Goal: Find specific page/section: Find specific page/section

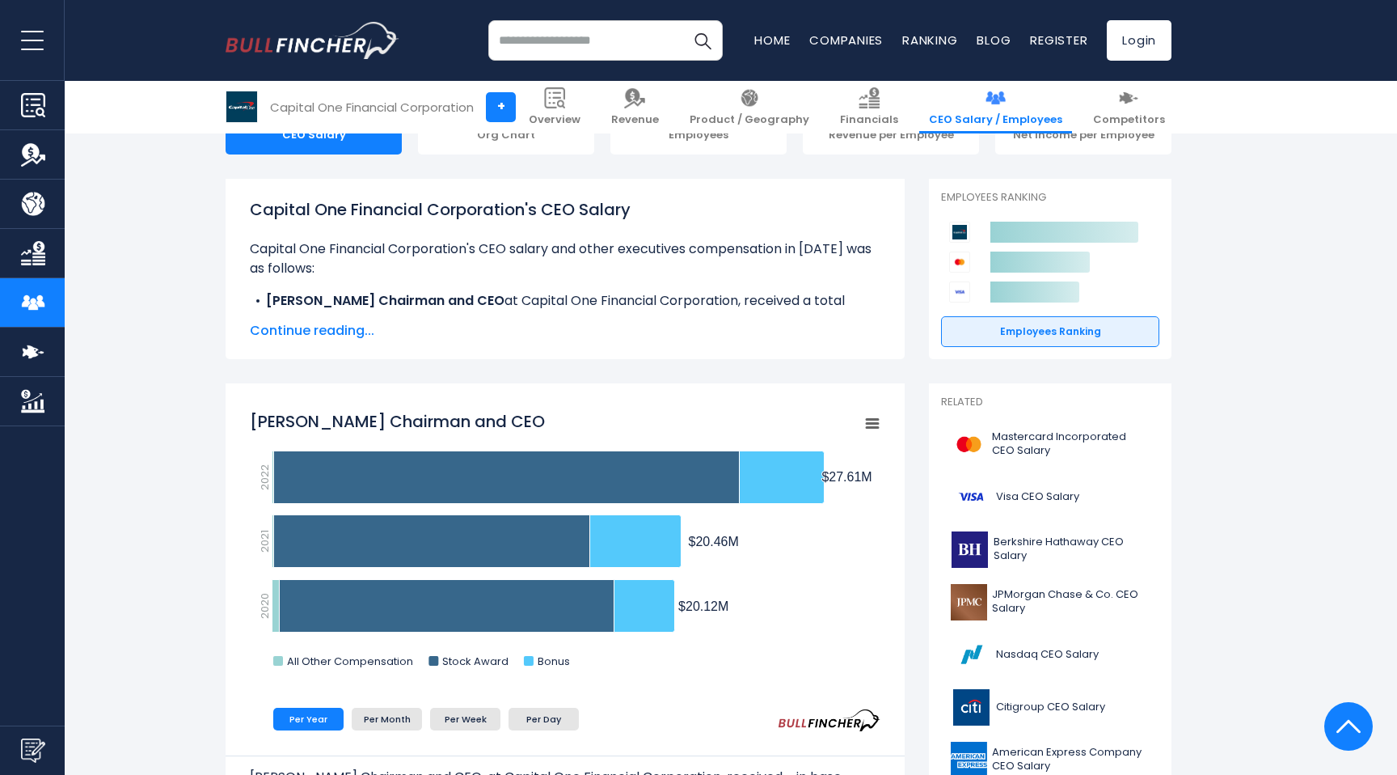
scroll to position [65, 0]
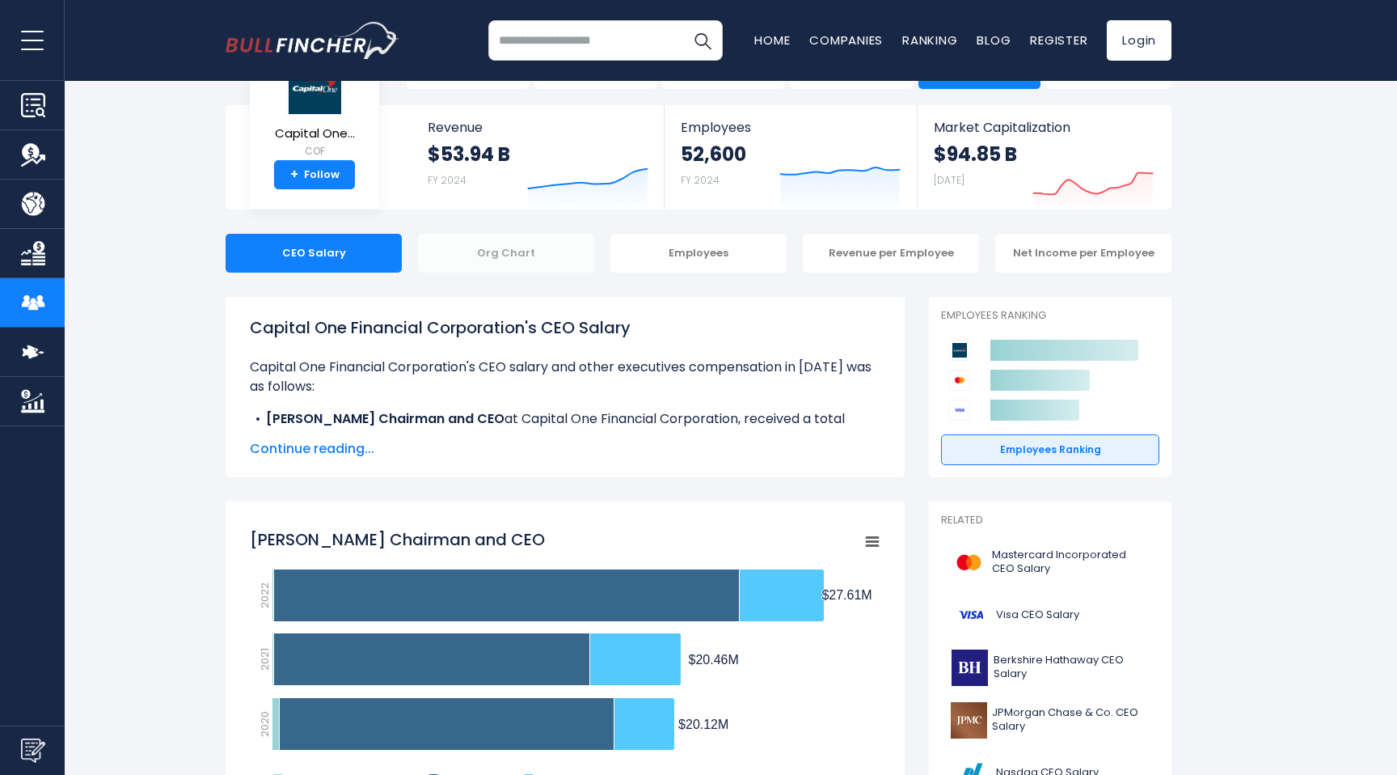
click at [552, 255] on div "Org Chart" at bounding box center [506, 253] width 176 height 39
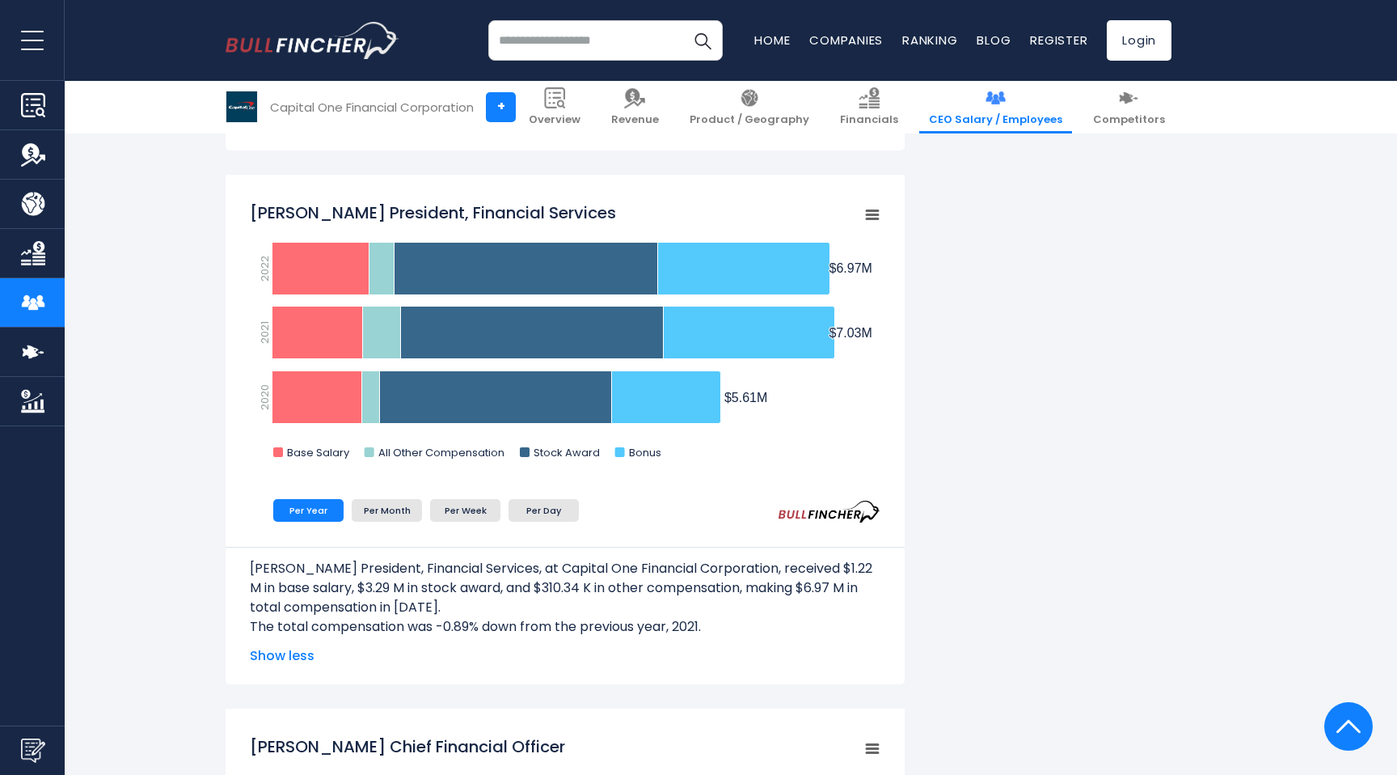
scroll to position [2010, 0]
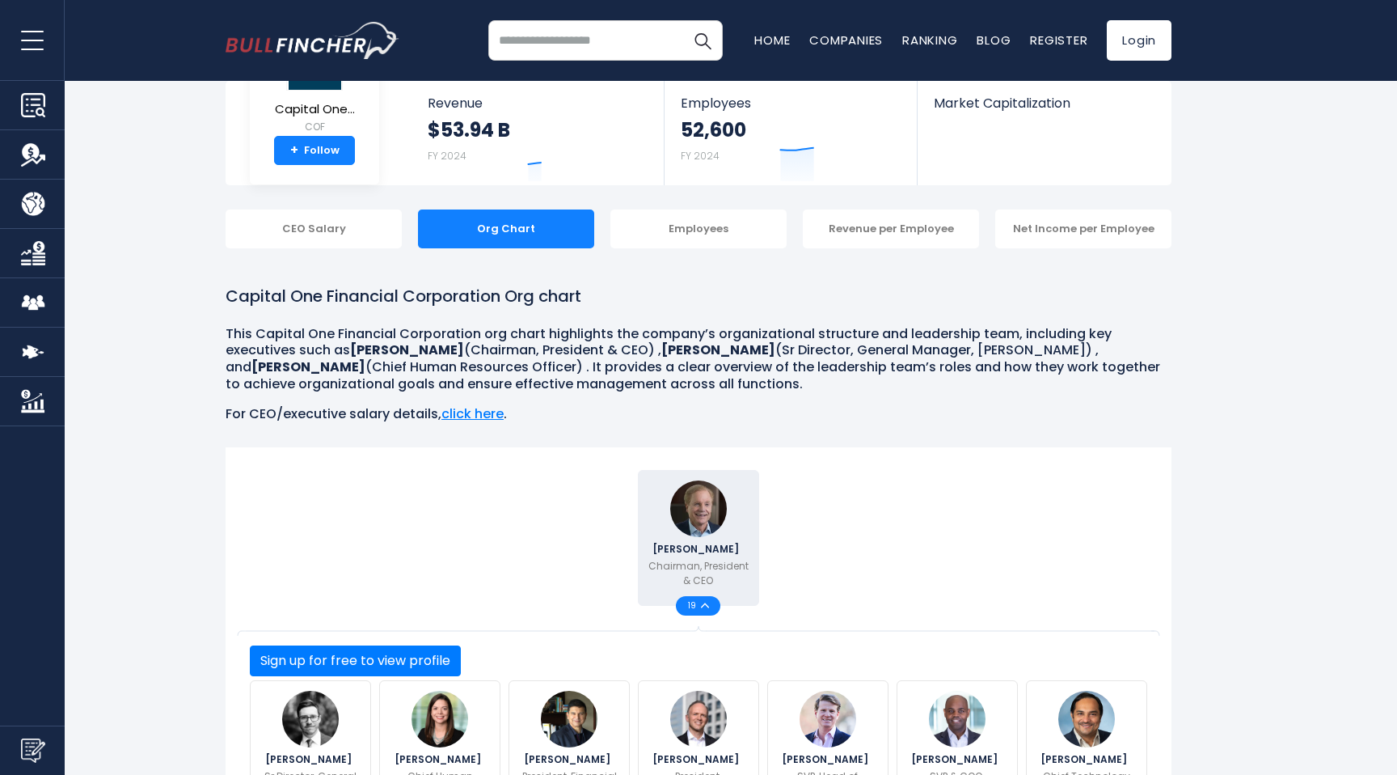
scroll to position [117, 0]
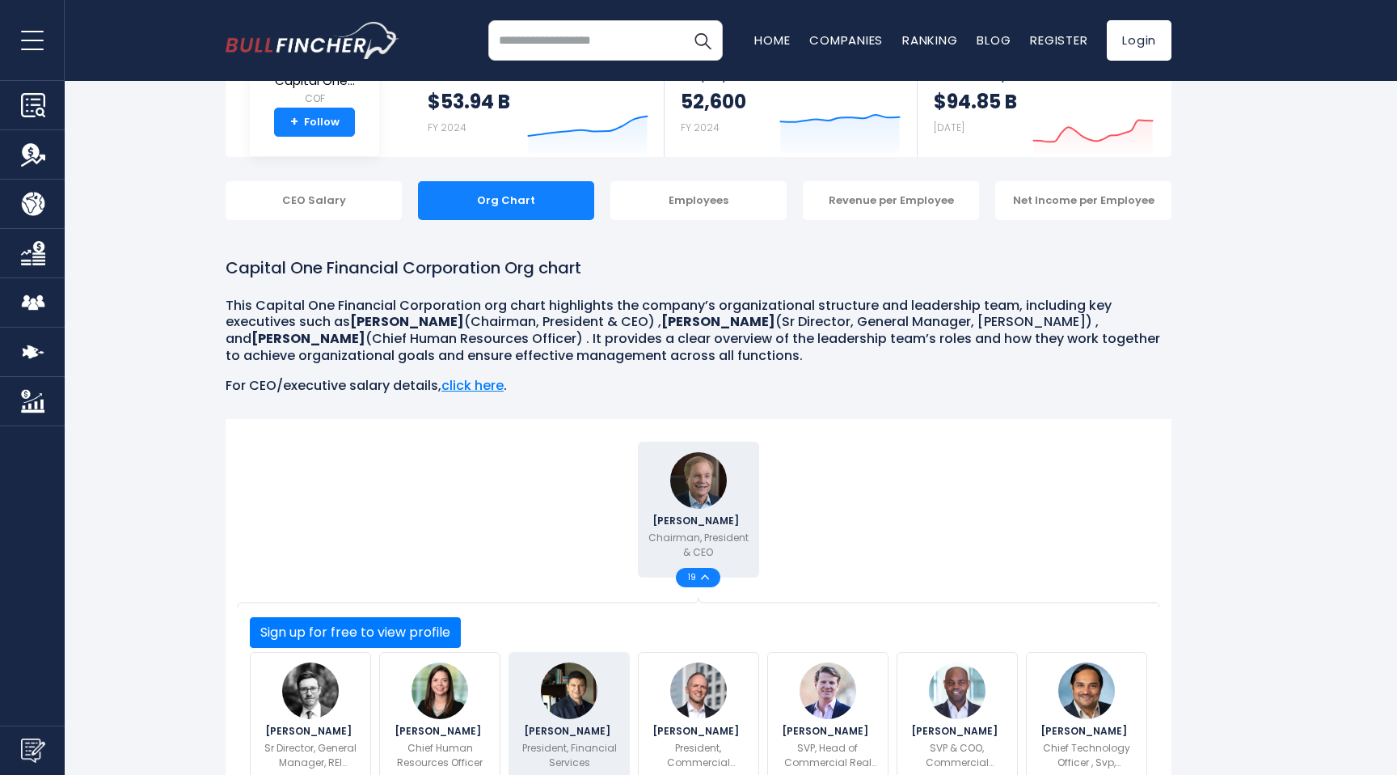
click at [601, 679] on div "[PERSON_NAME] President, Financial Services" at bounding box center [569, 715] width 121 height 127
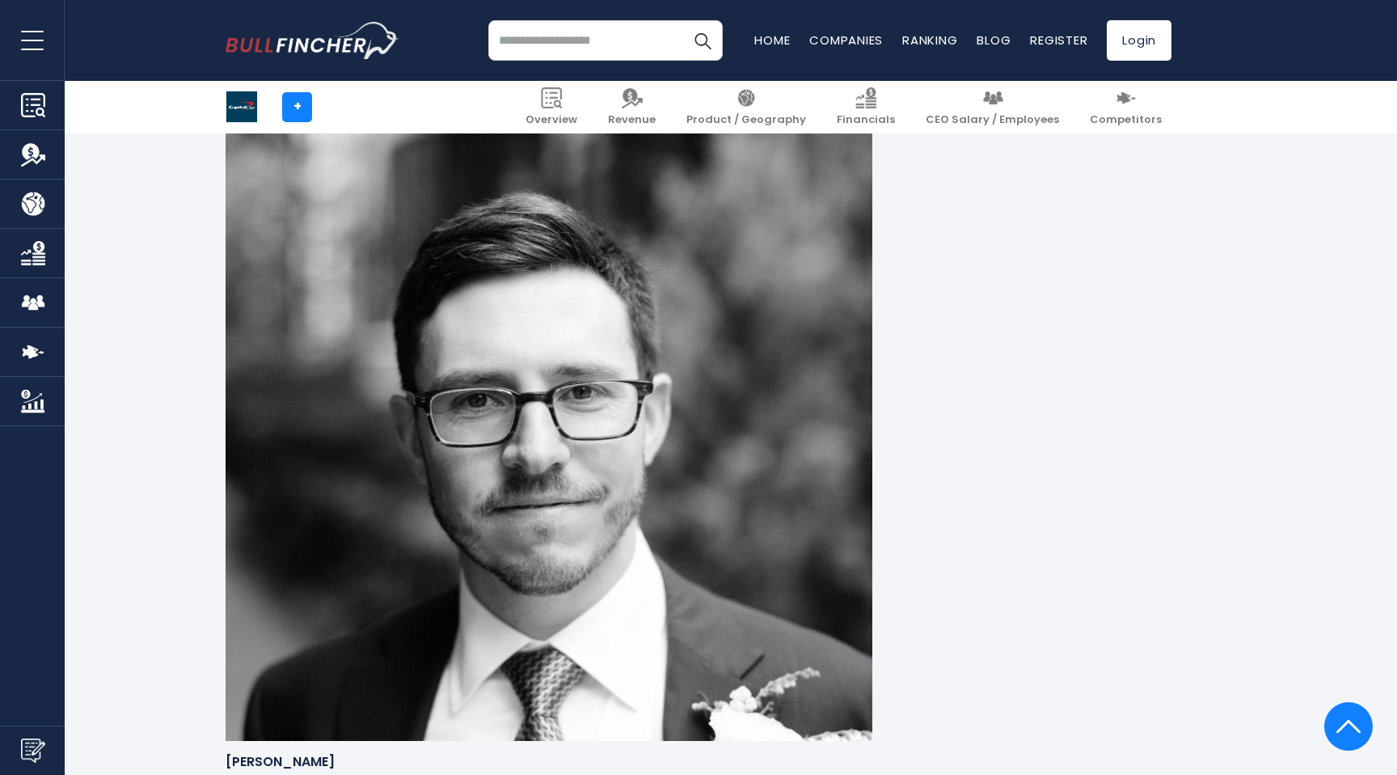
scroll to position [1778, 0]
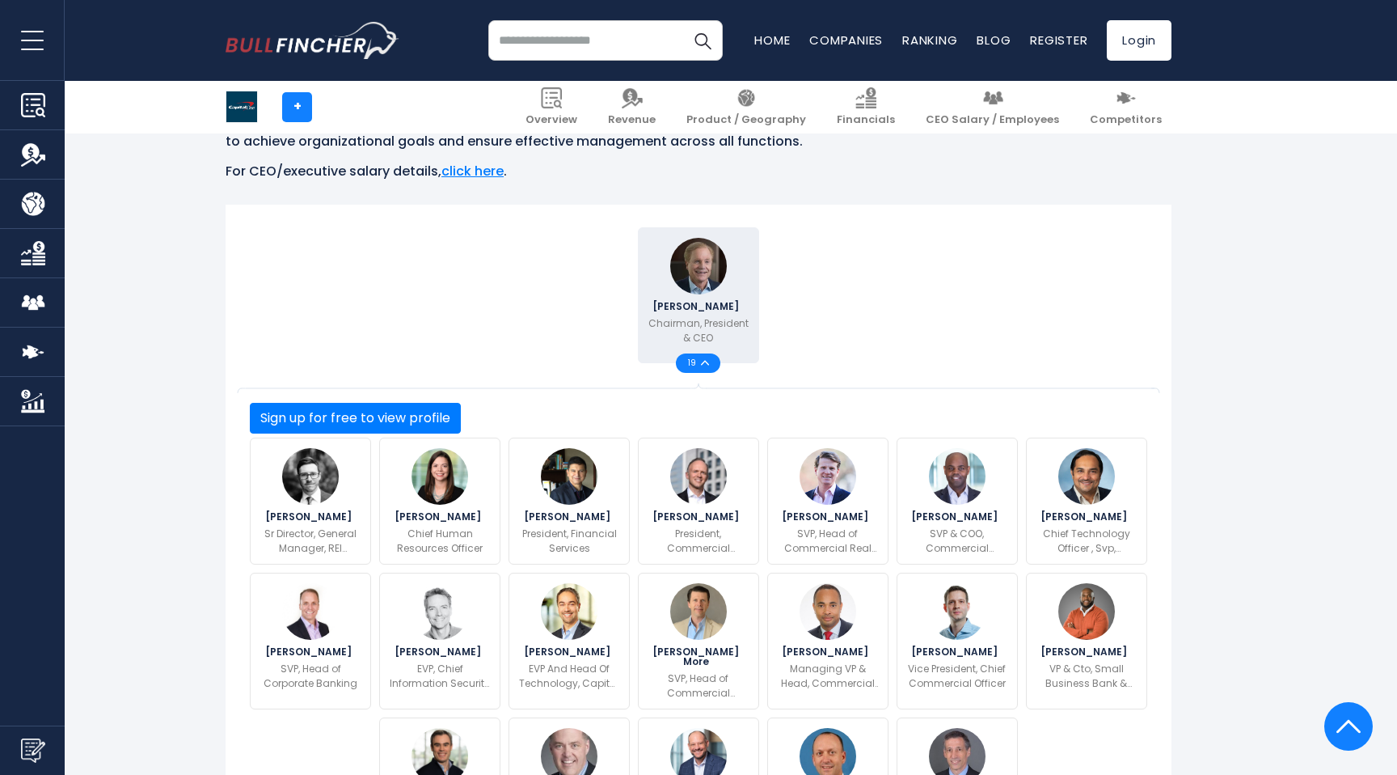
scroll to position [225, 0]
